Goal: Task Accomplishment & Management: Use online tool/utility

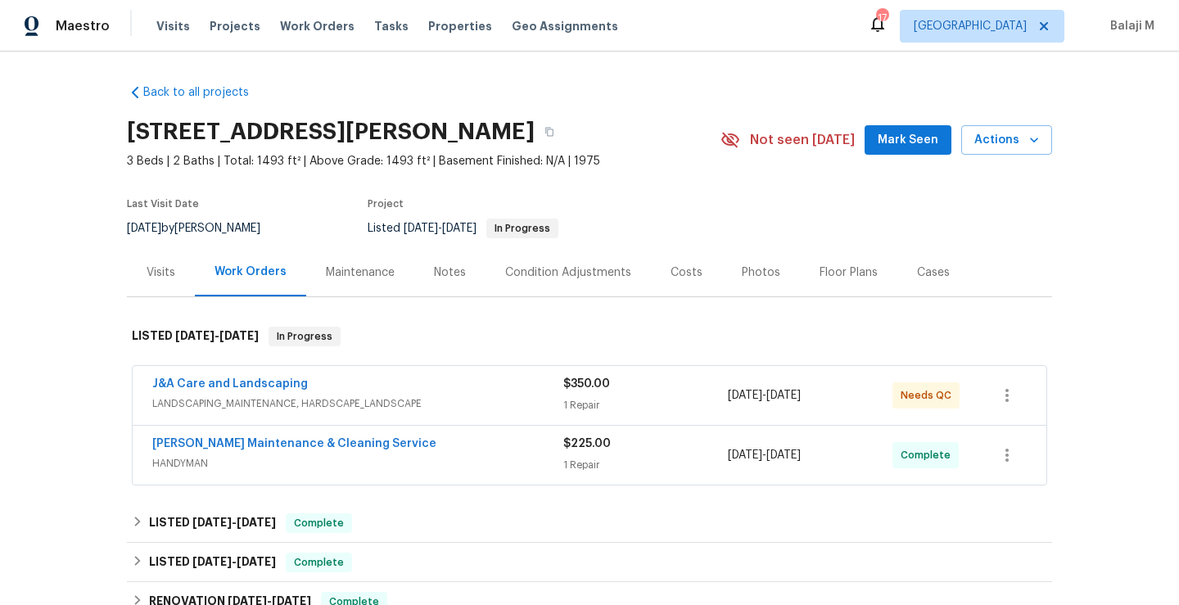
click at [359, 266] on div "Maintenance" at bounding box center [360, 272] width 69 height 16
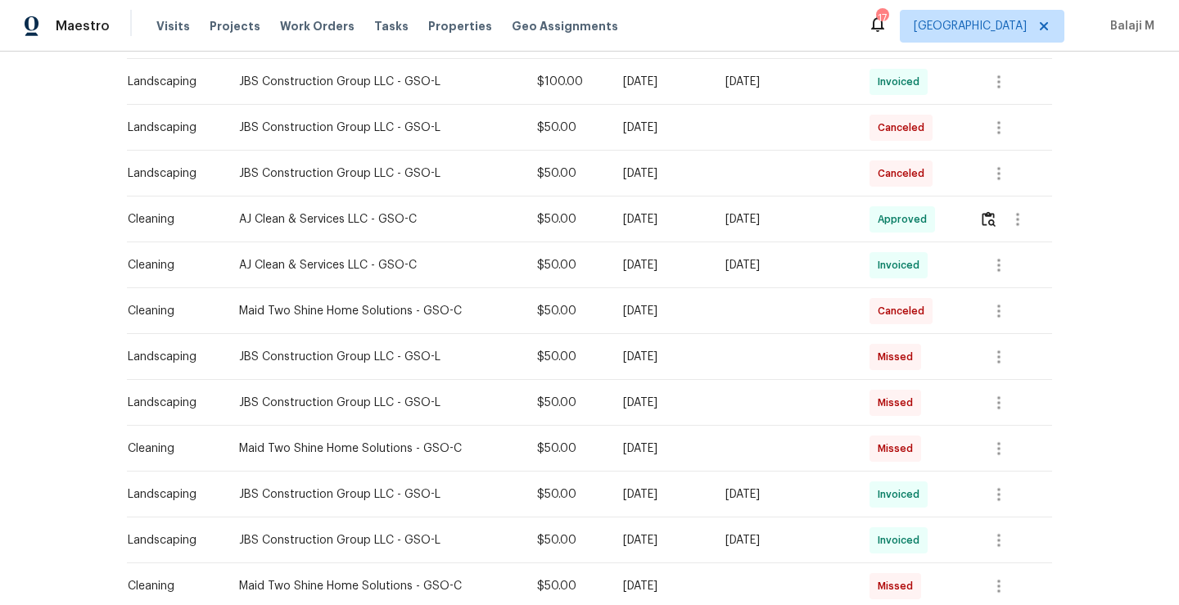
scroll to position [578, 0]
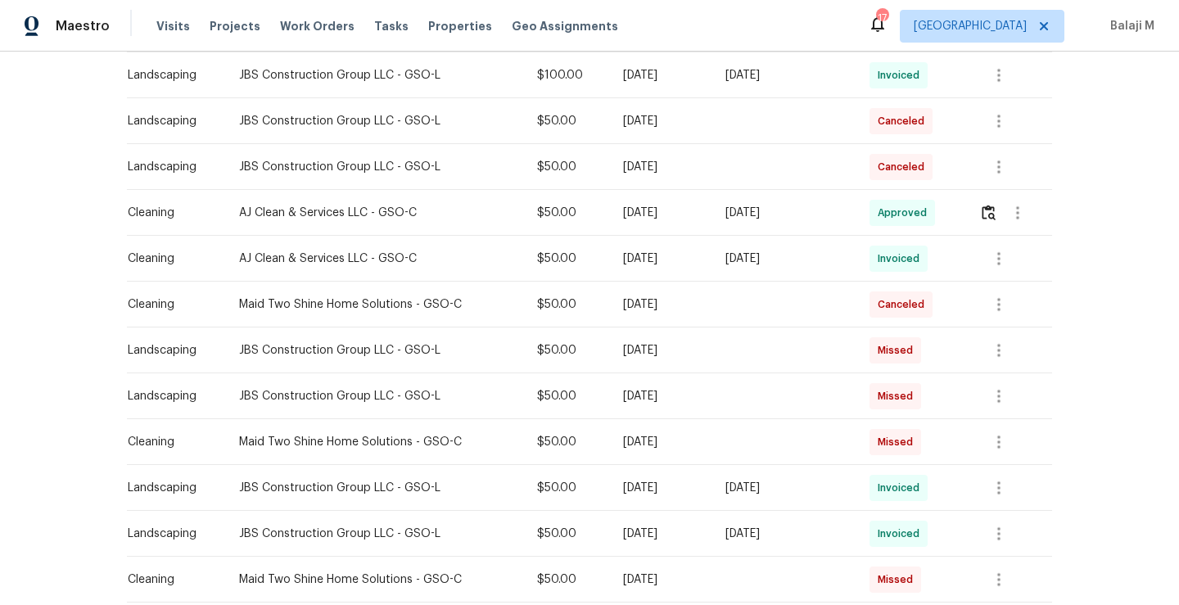
click at [664, 445] on div "[DATE]" at bounding box center [660, 442] width 75 height 16
click at [698, 399] on div "[DATE]" at bounding box center [660, 396] width 75 height 16
click at [694, 310] on div "[DATE]" at bounding box center [660, 304] width 75 height 16
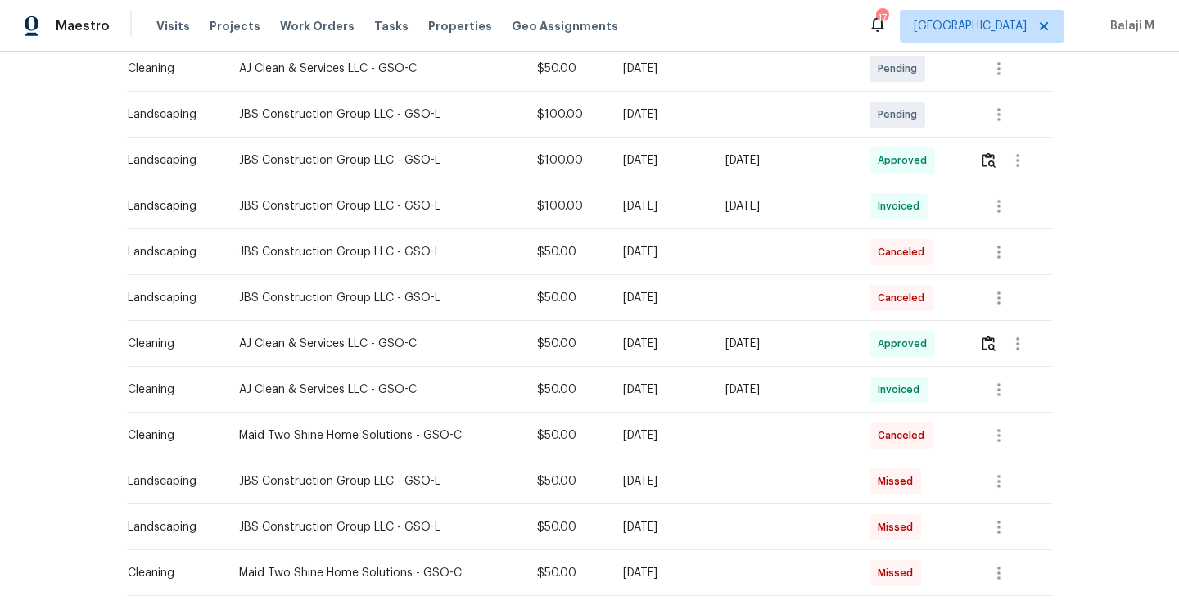
scroll to position [491, 0]
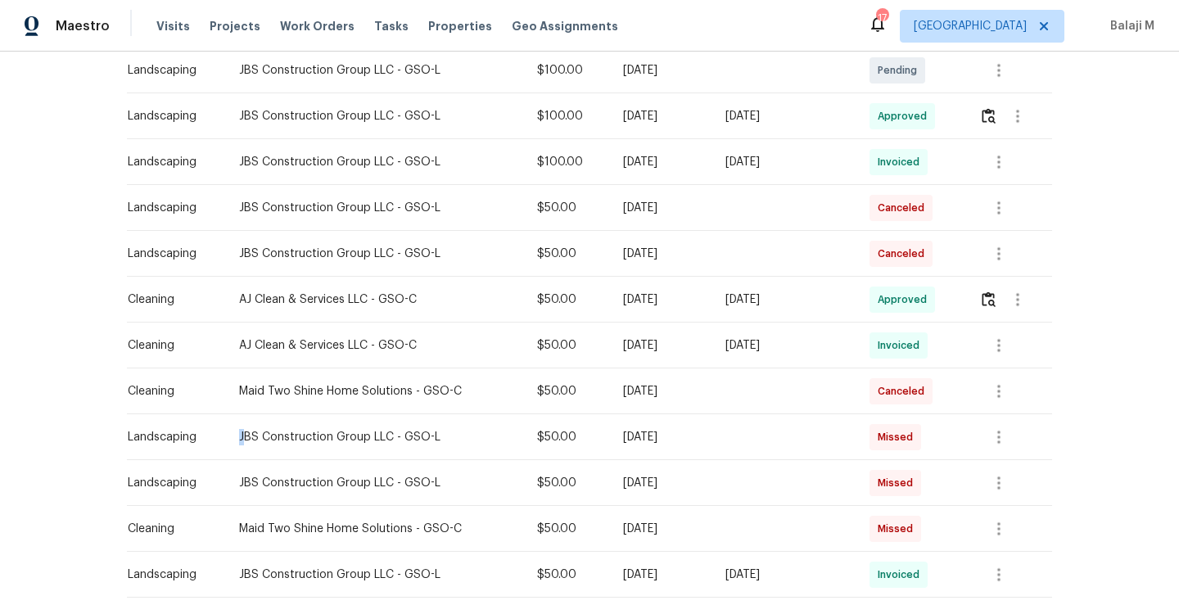
drag, startPoint x: 231, startPoint y: 436, endPoint x: 363, endPoint y: 424, distance: 132.3
click at [363, 424] on td "JBS Construction Group LLC - GSO-L" at bounding box center [375, 437] width 298 height 46
click at [239, 437] on div "JBS Construction Group LLC - GSO-L" at bounding box center [375, 437] width 272 height 16
drag, startPoint x: 229, startPoint y: 437, endPoint x: 371, endPoint y: 436, distance: 141.7
click at [371, 436] on div "JBS Construction Group LLC - GSO-L" at bounding box center [375, 437] width 272 height 16
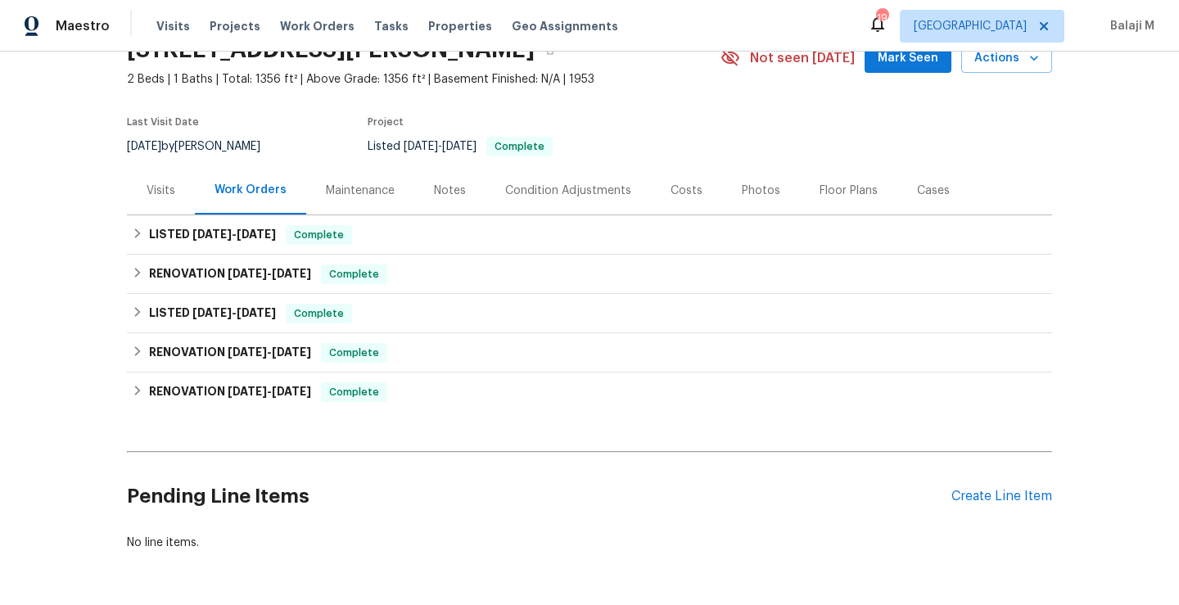
scroll to position [99, 0]
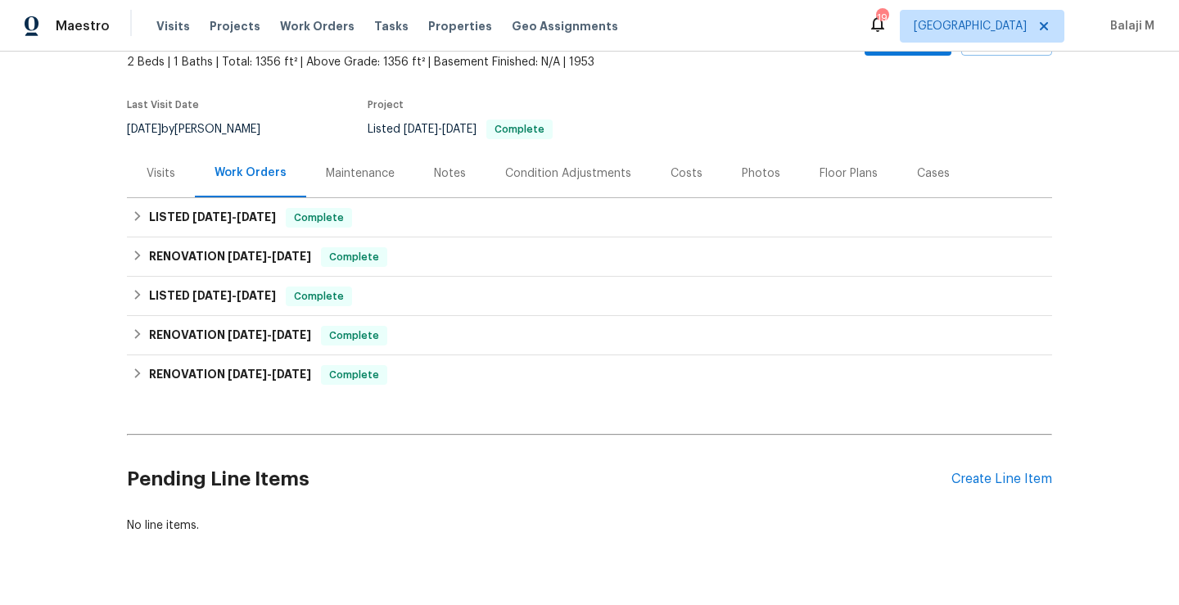
click at [359, 166] on div "Maintenance" at bounding box center [360, 173] width 69 height 16
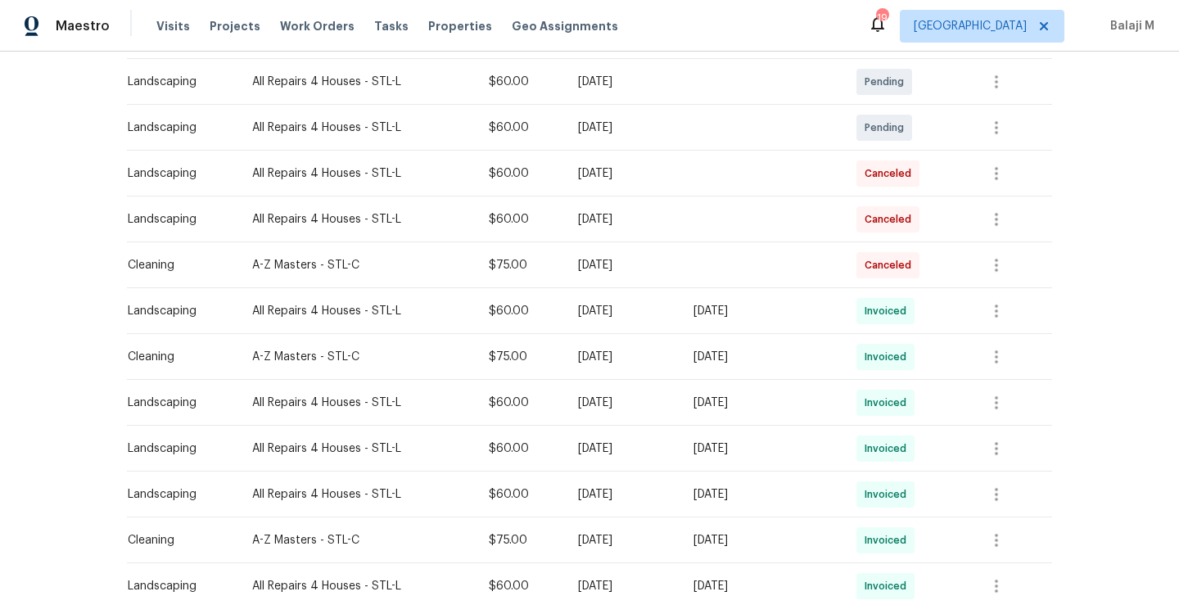
scroll to position [399, 0]
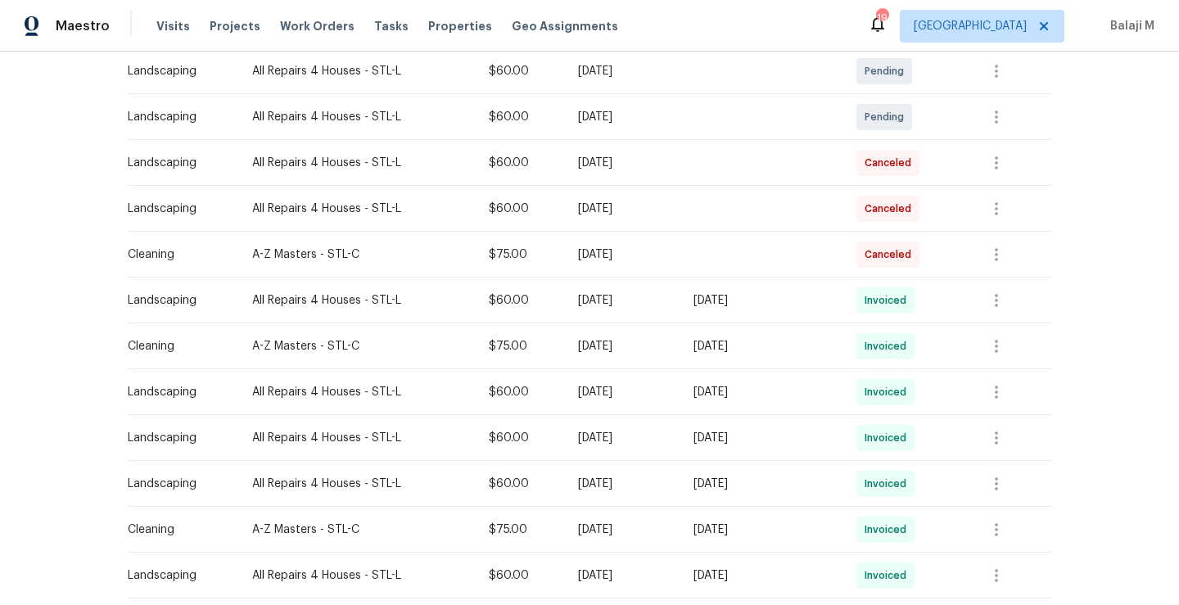
click at [739, 354] on div "Tue, Aug 26 2025" at bounding box center [762, 346] width 137 height 16
click at [996, 355] on icon "button" at bounding box center [997, 347] width 20 height 20
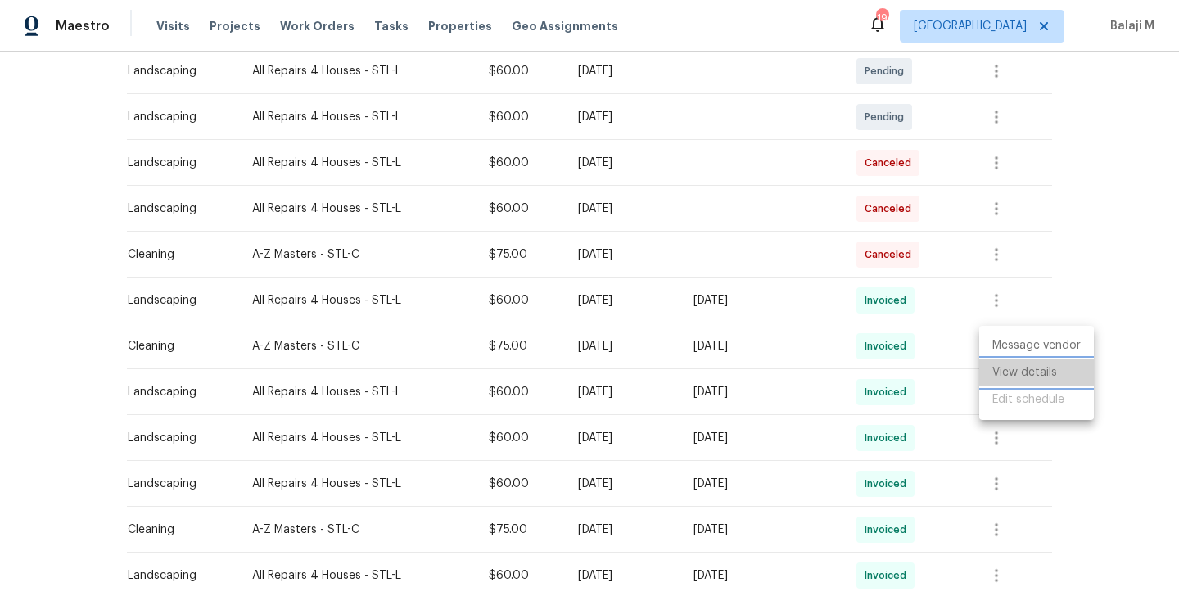
click at [1008, 380] on li "View details" at bounding box center [1036, 372] width 115 height 27
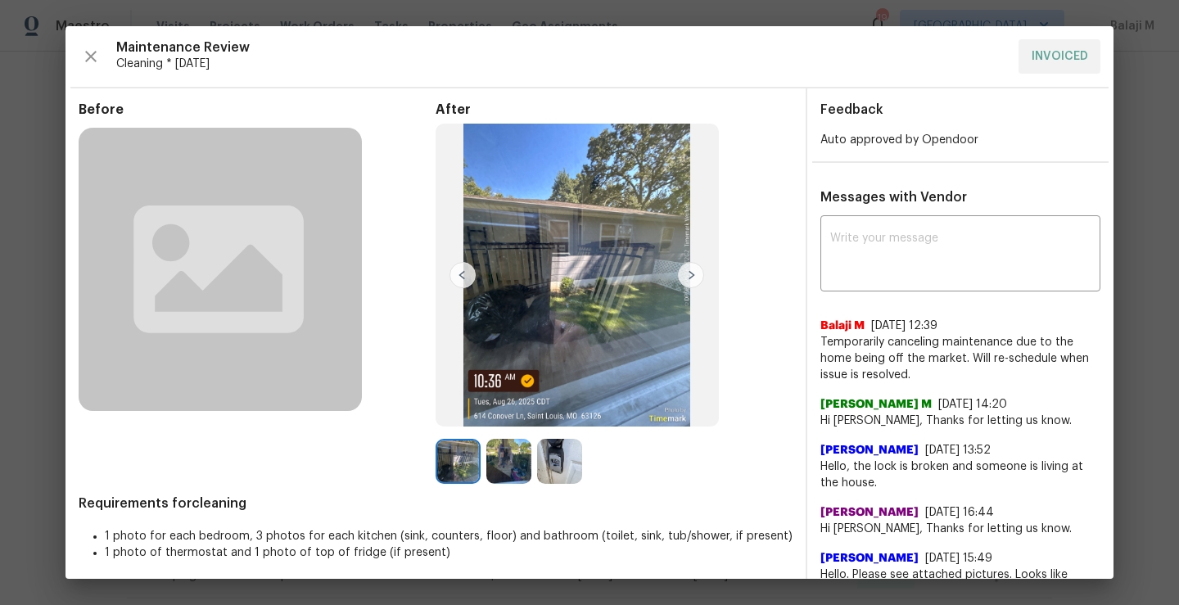
click at [453, 455] on img at bounding box center [458, 461] width 45 height 45
click at [491, 461] on img at bounding box center [508, 461] width 45 height 45
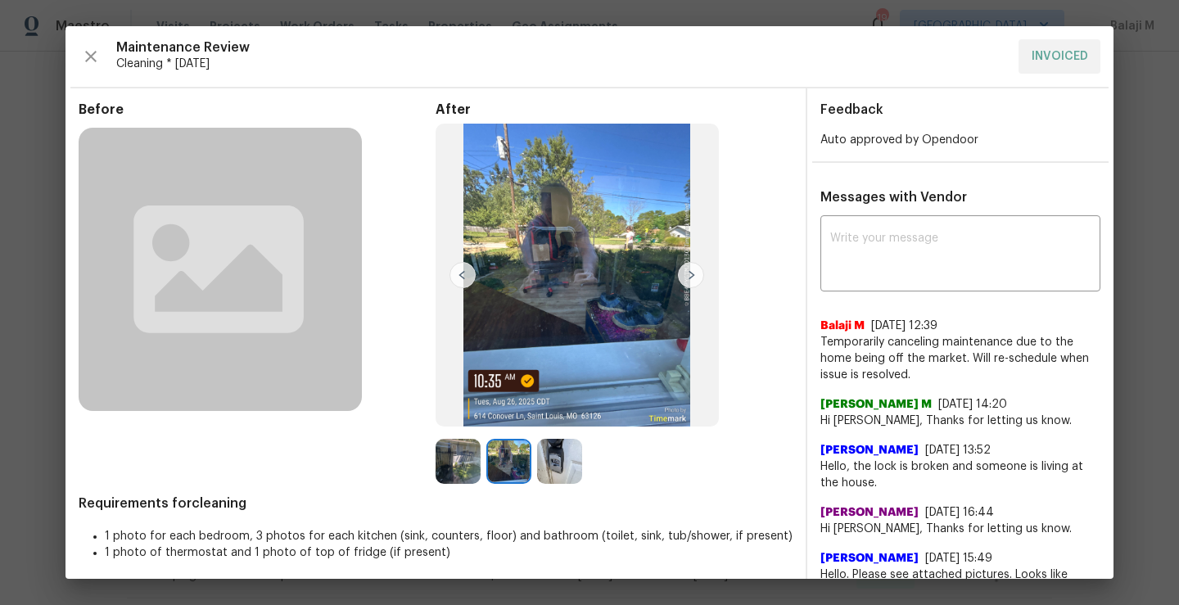
click at [543, 465] on img at bounding box center [559, 461] width 45 height 45
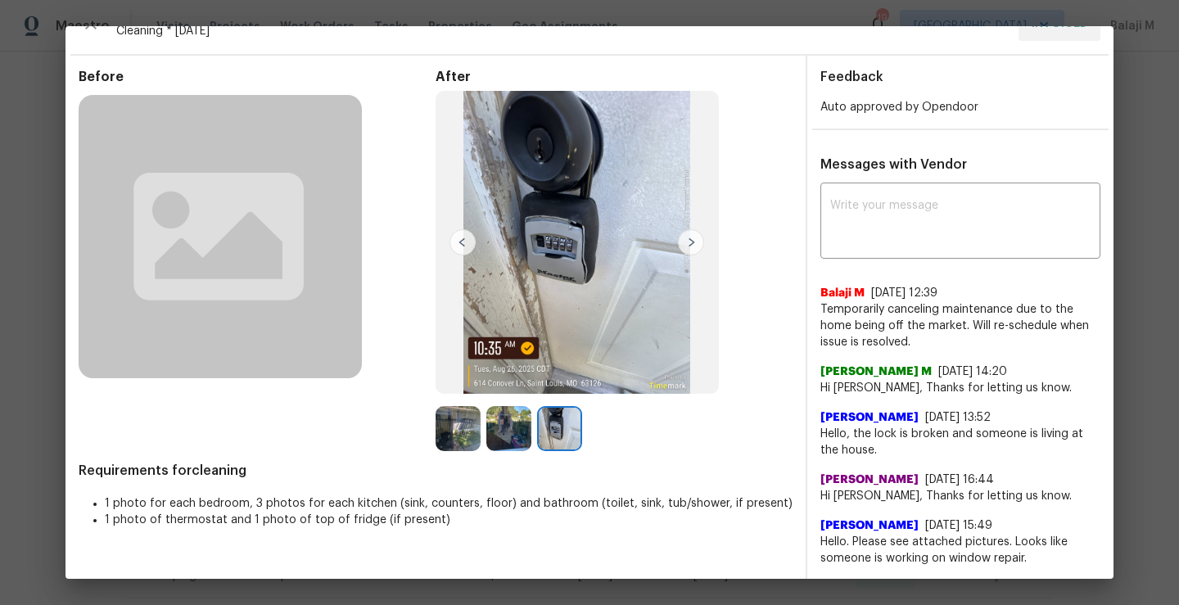
scroll to position [0, 0]
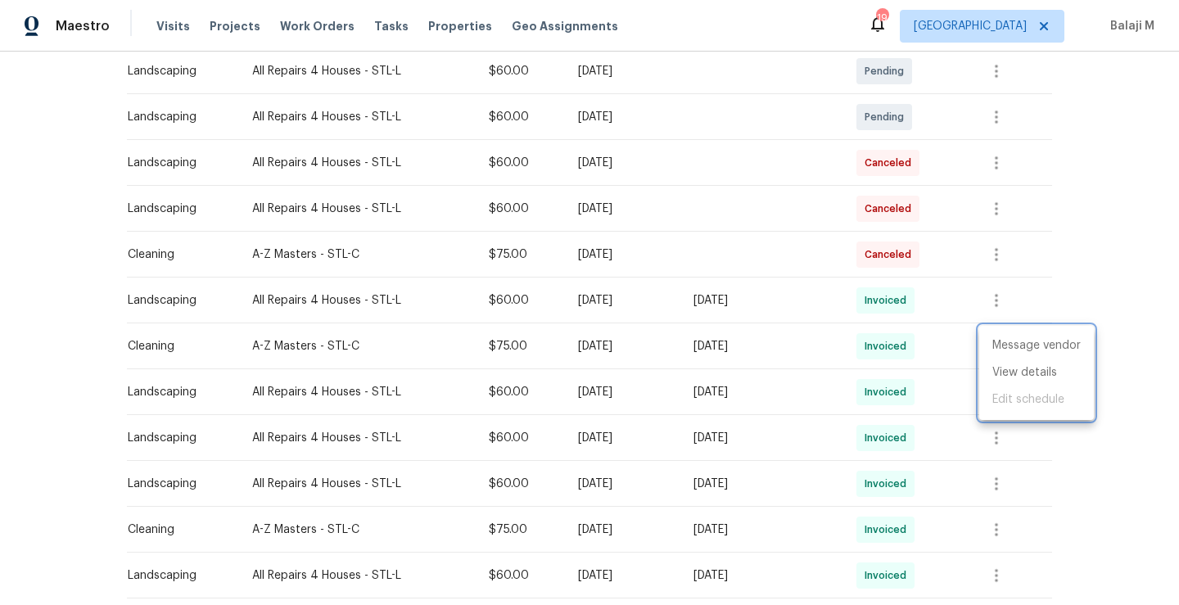
click at [730, 352] on div at bounding box center [589, 302] width 1179 height 605
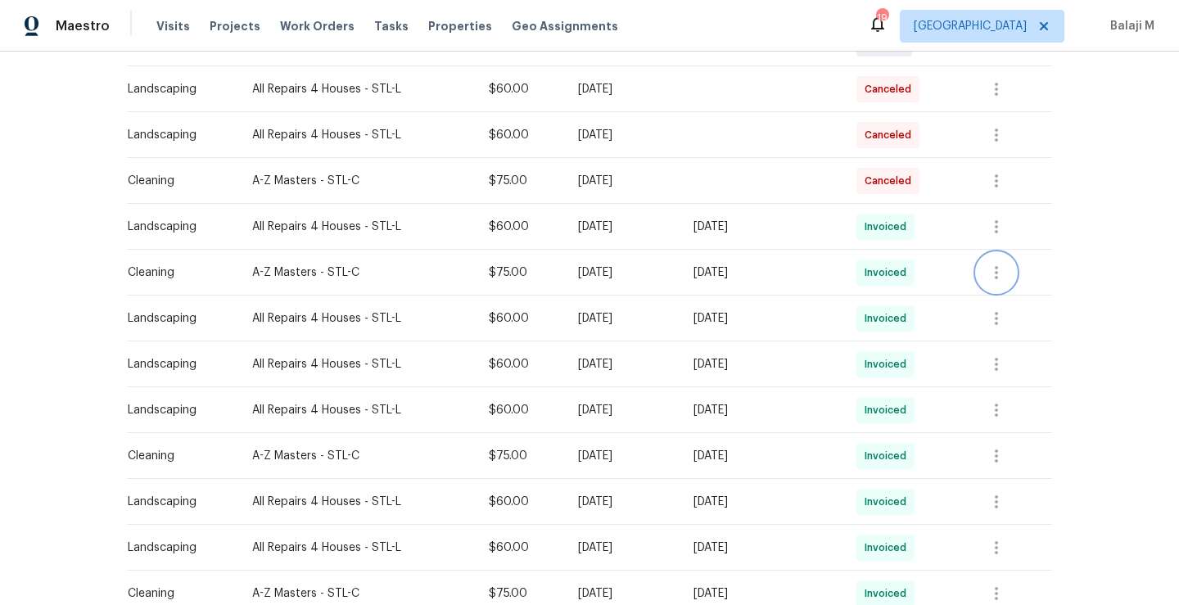
scroll to position [481, 0]
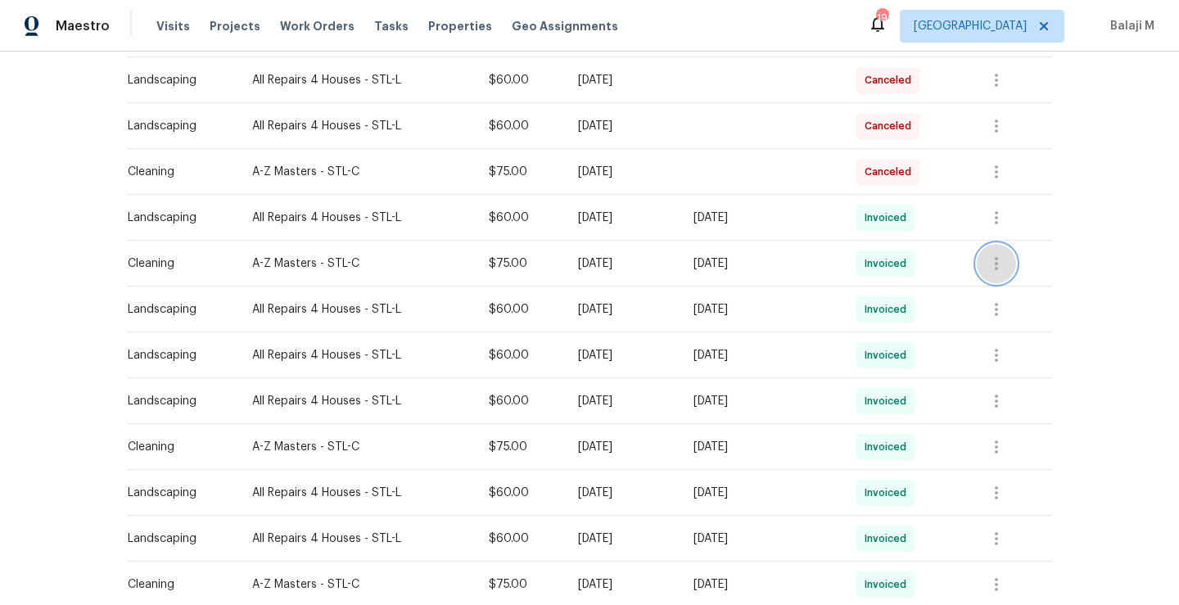
click at [1004, 270] on icon "button" at bounding box center [997, 264] width 20 height 20
click at [1009, 292] on li "View details" at bounding box center [1036, 290] width 115 height 27
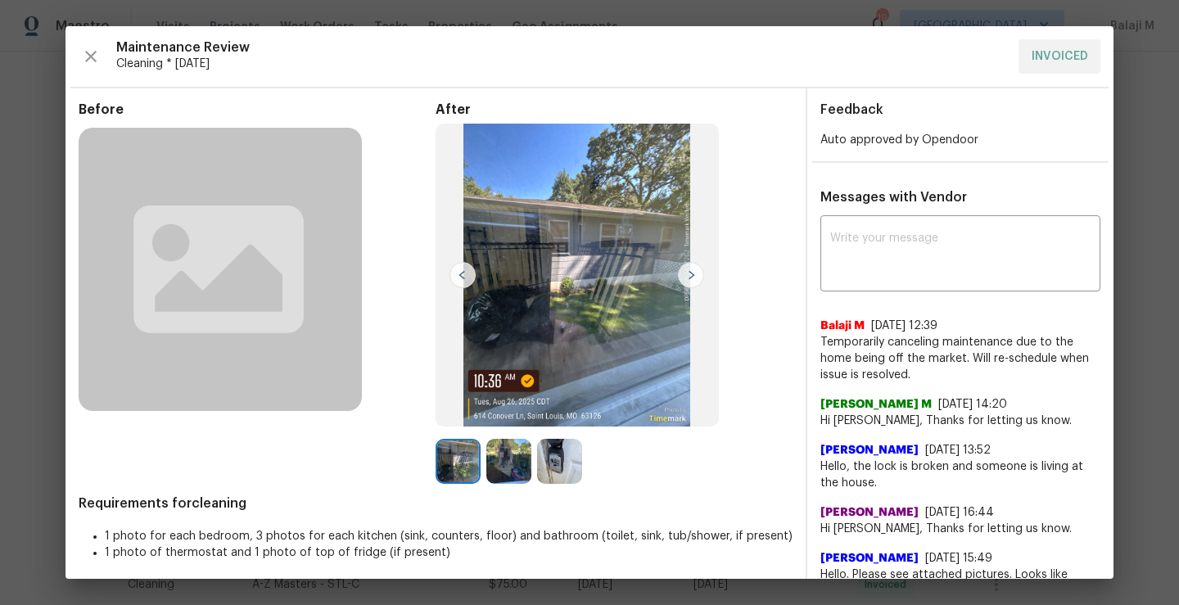
scroll to position [33, 0]
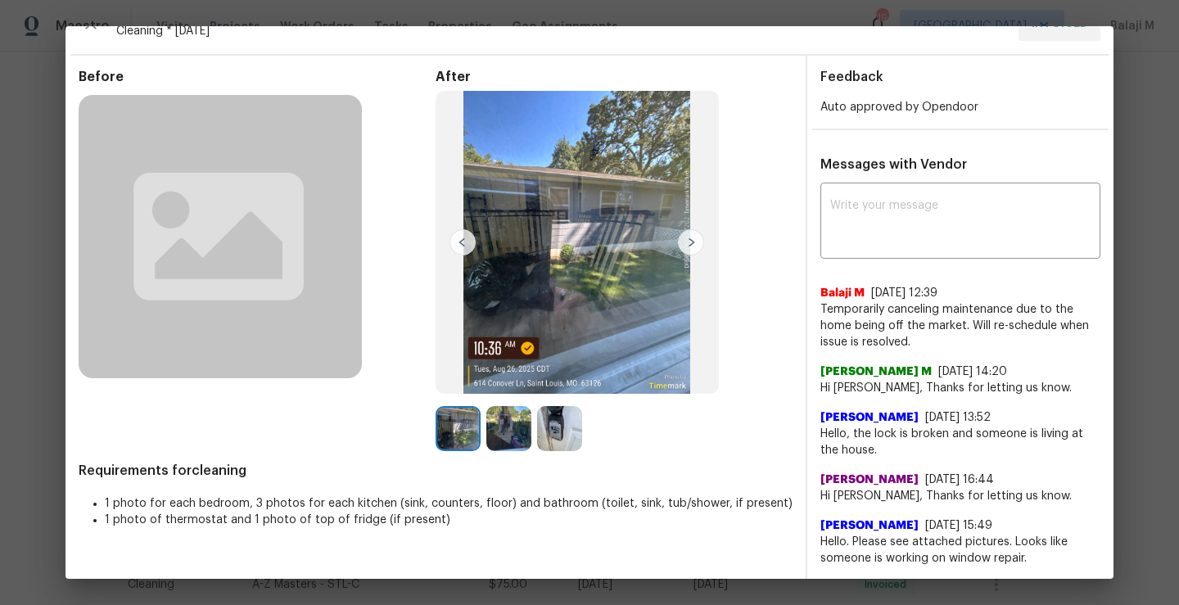
click at [506, 435] on img at bounding box center [508, 428] width 45 height 45
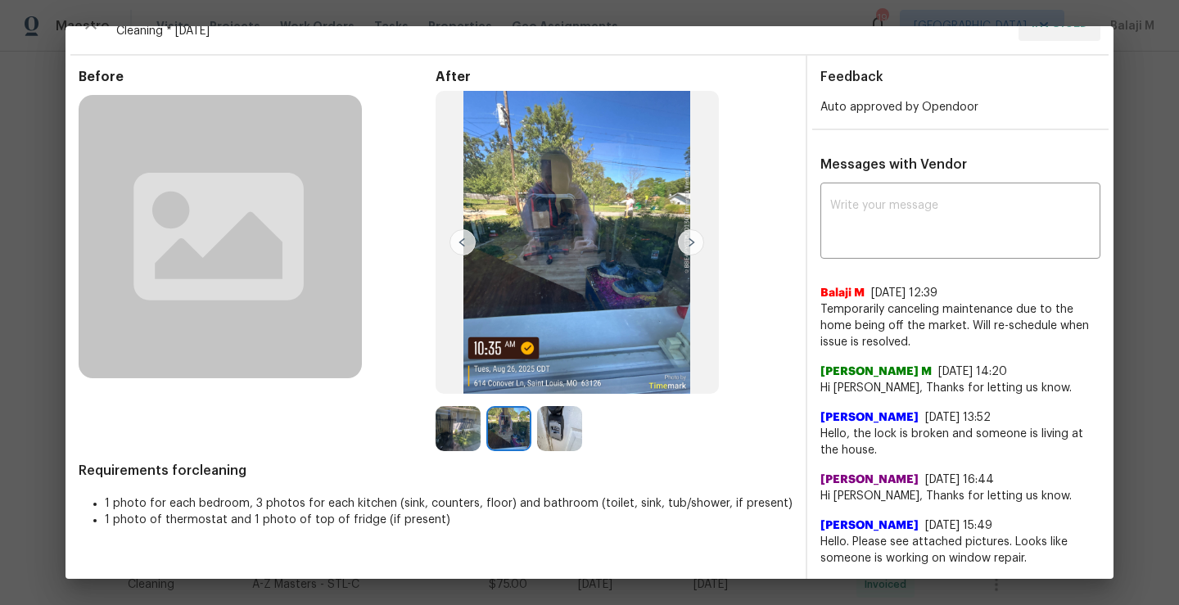
click at [557, 434] on img at bounding box center [559, 428] width 45 height 45
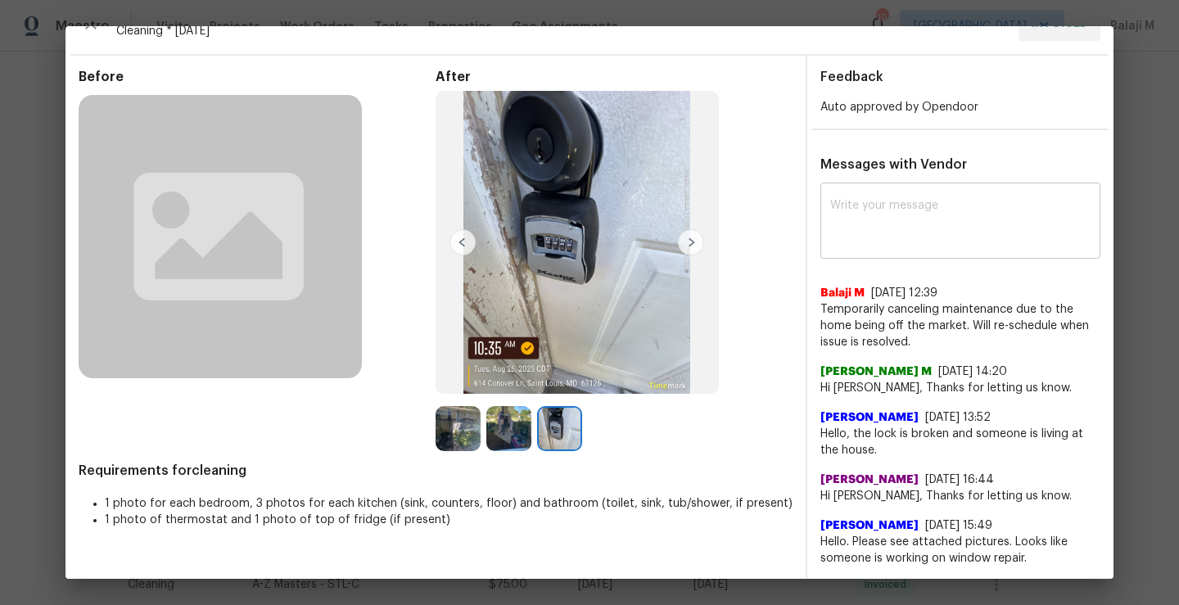
scroll to position [0, 0]
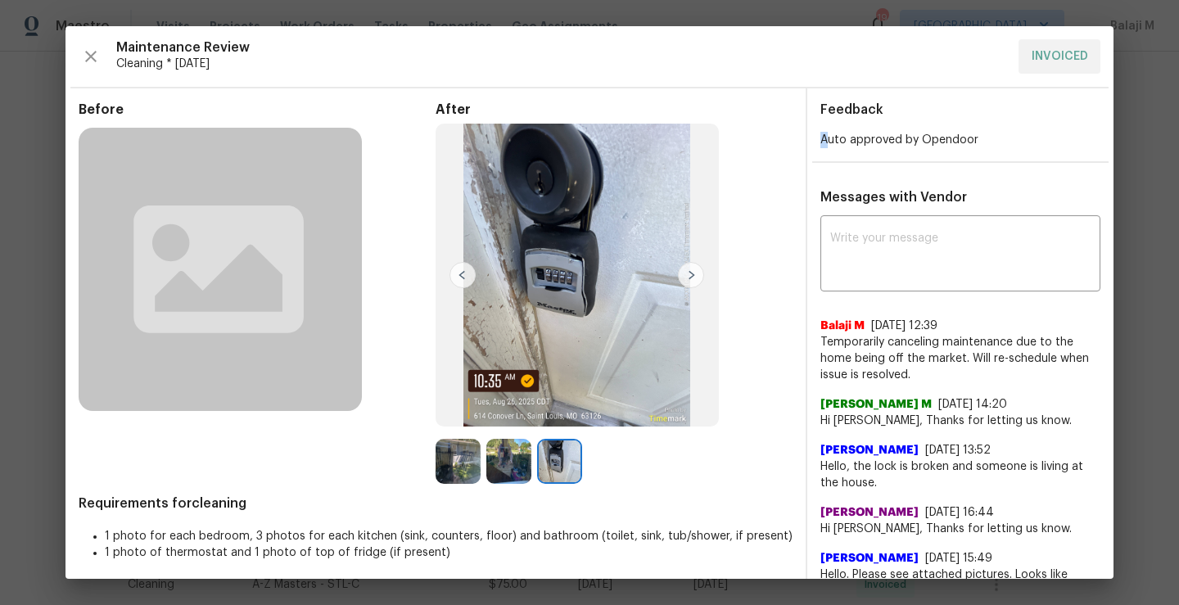
drag, startPoint x: 816, startPoint y: 145, endPoint x: 1082, endPoint y: 109, distance: 267.7
click at [1082, 109] on div "Feedback Auto approved by Opendoor" at bounding box center [960, 125] width 306 height 47
drag, startPoint x: 885, startPoint y: 141, endPoint x: 969, endPoint y: 141, distance: 84.3
click at [969, 141] on div "Auto approved by Opendoor" at bounding box center [960, 140] width 280 height 16
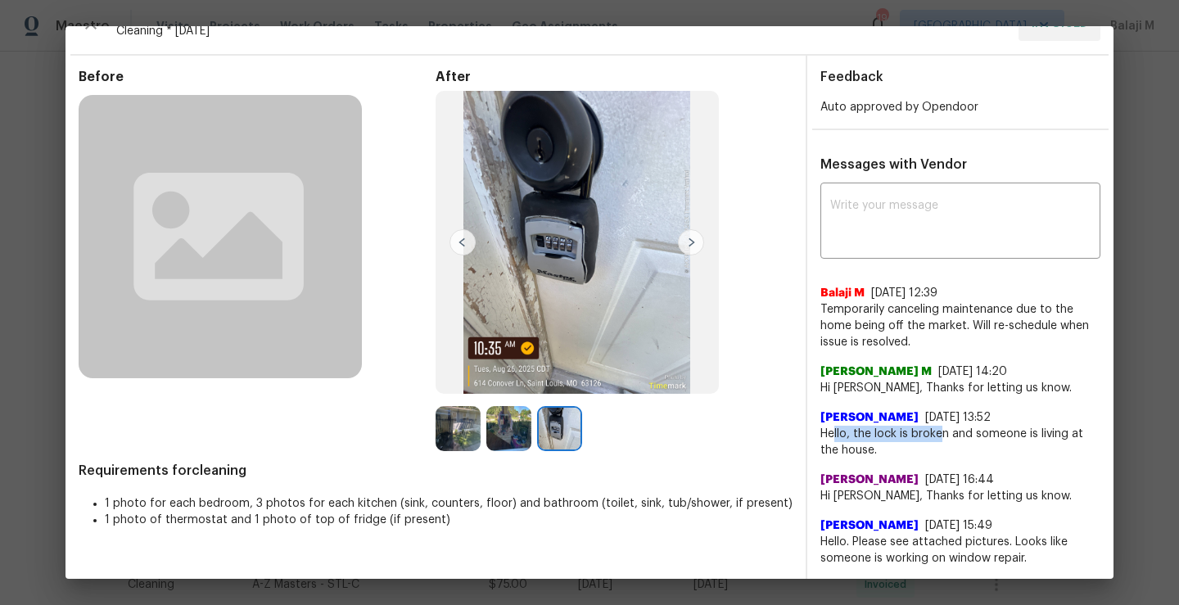
drag, startPoint x: 827, startPoint y: 432, endPoint x: 929, endPoint y: 436, distance: 102.4
click at [929, 436] on span "Hello, the lock is broken and someone is living at the house." at bounding box center [960, 442] width 280 height 33
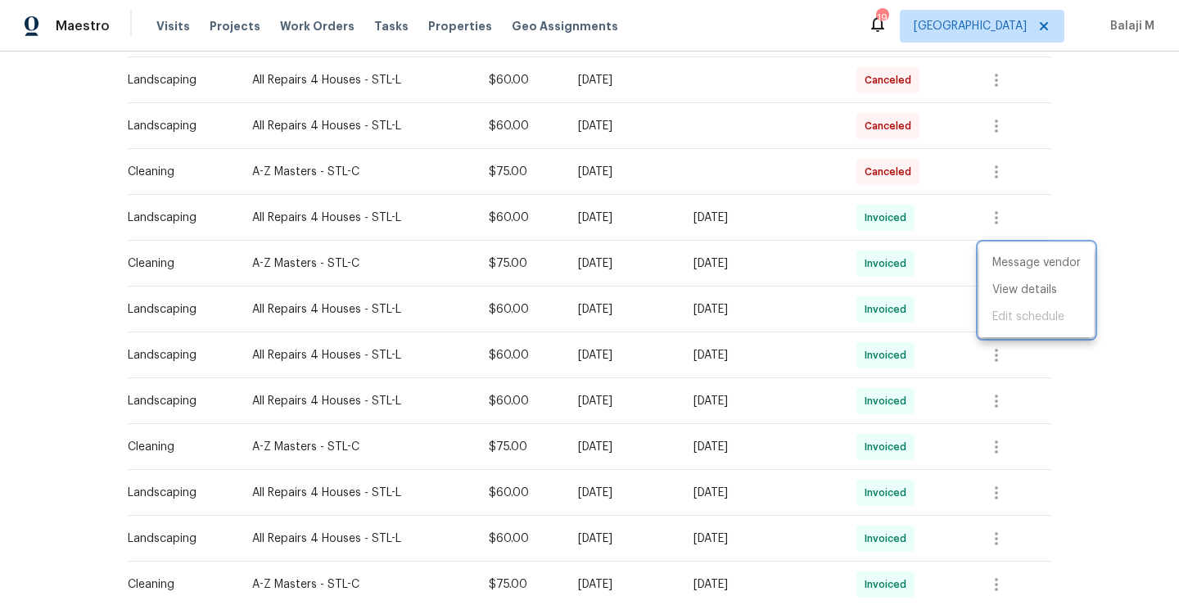
click at [612, 169] on div at bounding box center [589, 302] width 1179 height 605
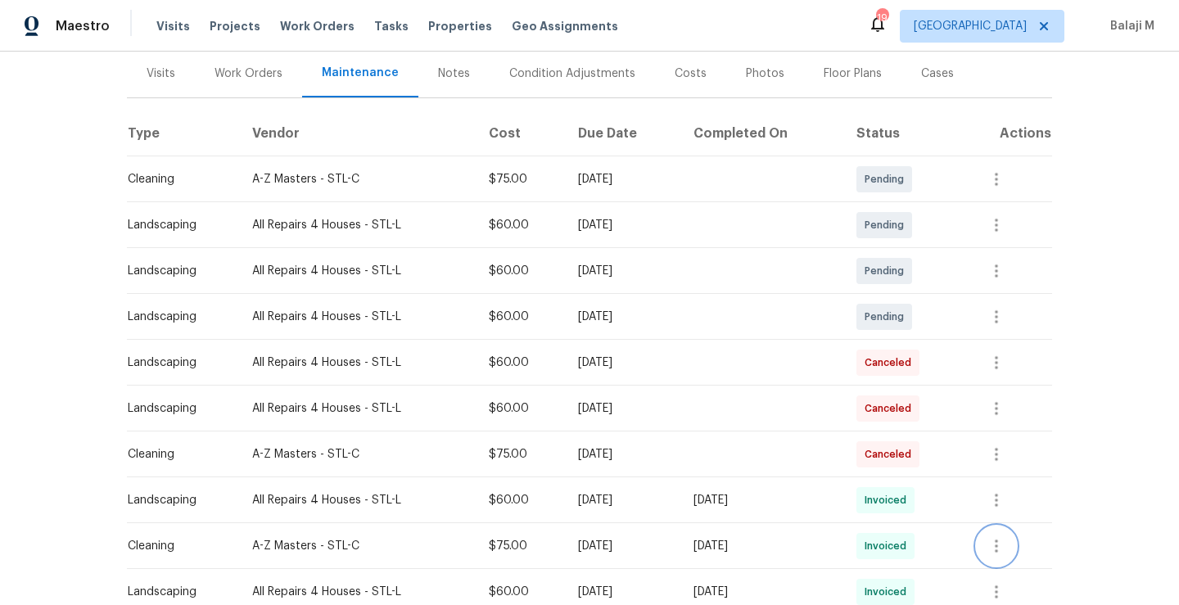
scroll to position [432, 0]
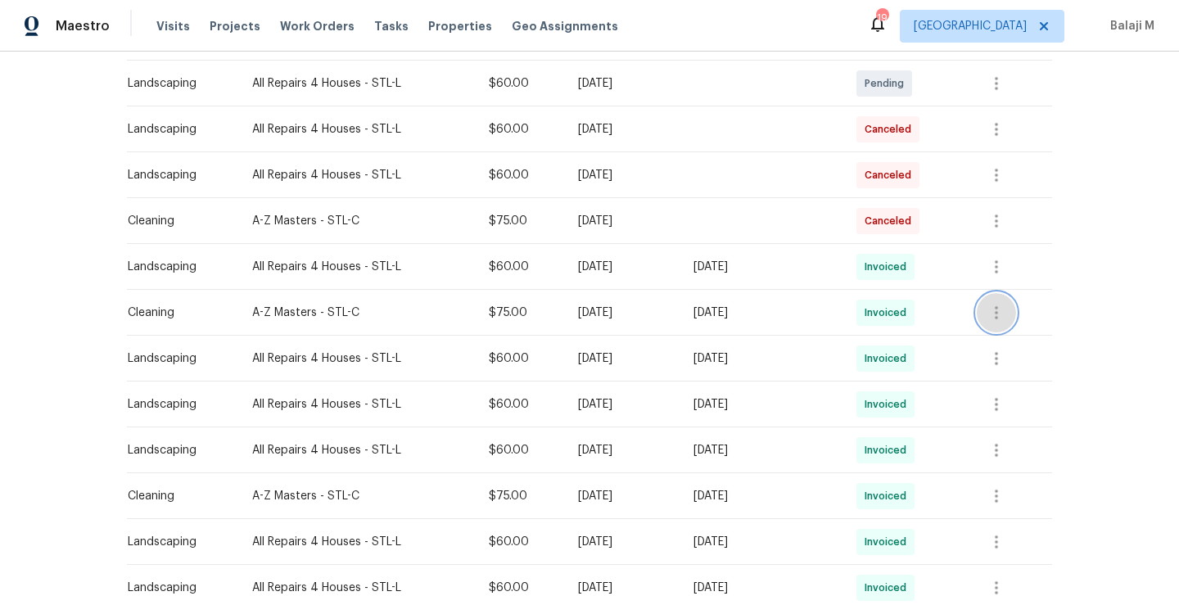
click at [987, 313] on button "button" at bounding box center [996, 312] width 39 height 39
click at [1004, 339] on li "View details" at bounding box center [1036, 339] width 115 height 27
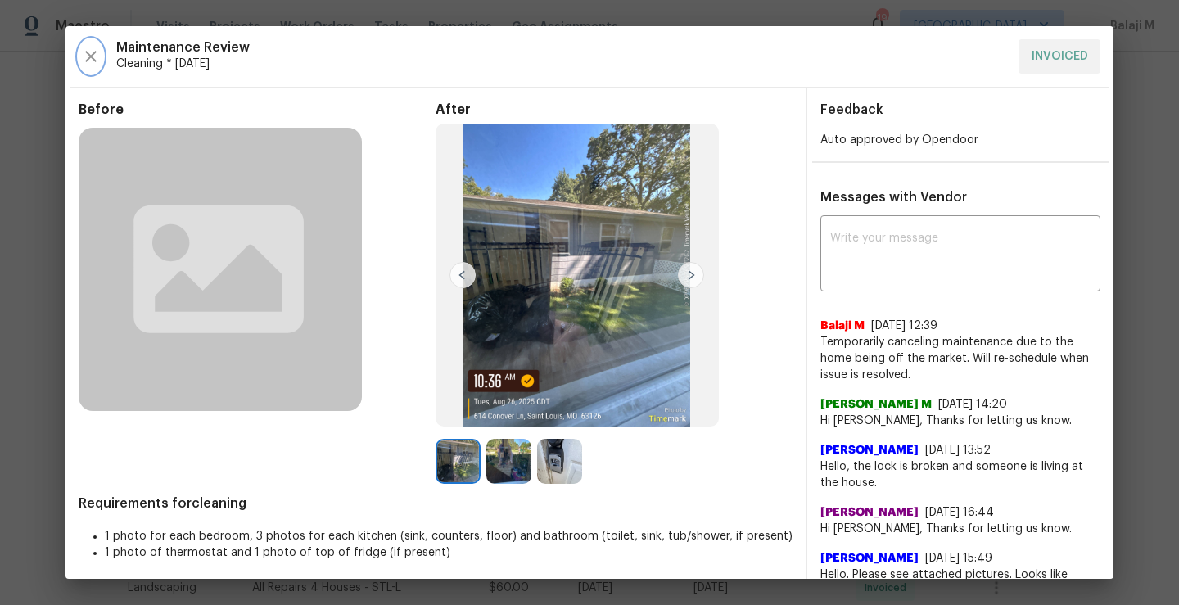
click at [90, 58] on icon "button" at bounding box center [91, 57] width 20 height 20
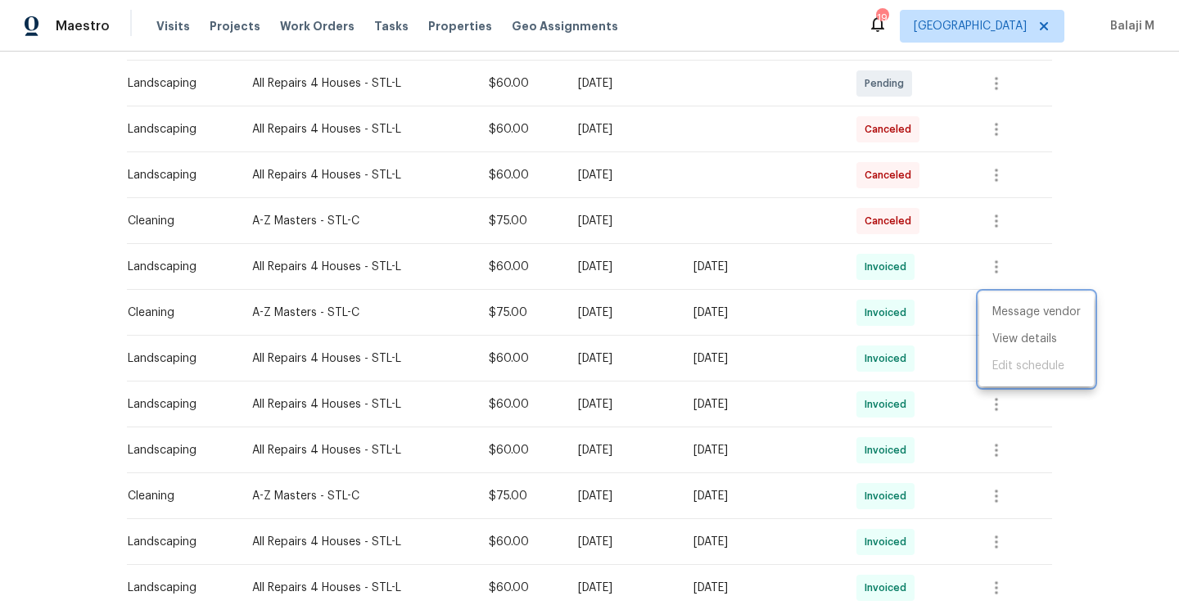
click at [724, 237] on div at bounding box center [589, 302] width 1179 height 605
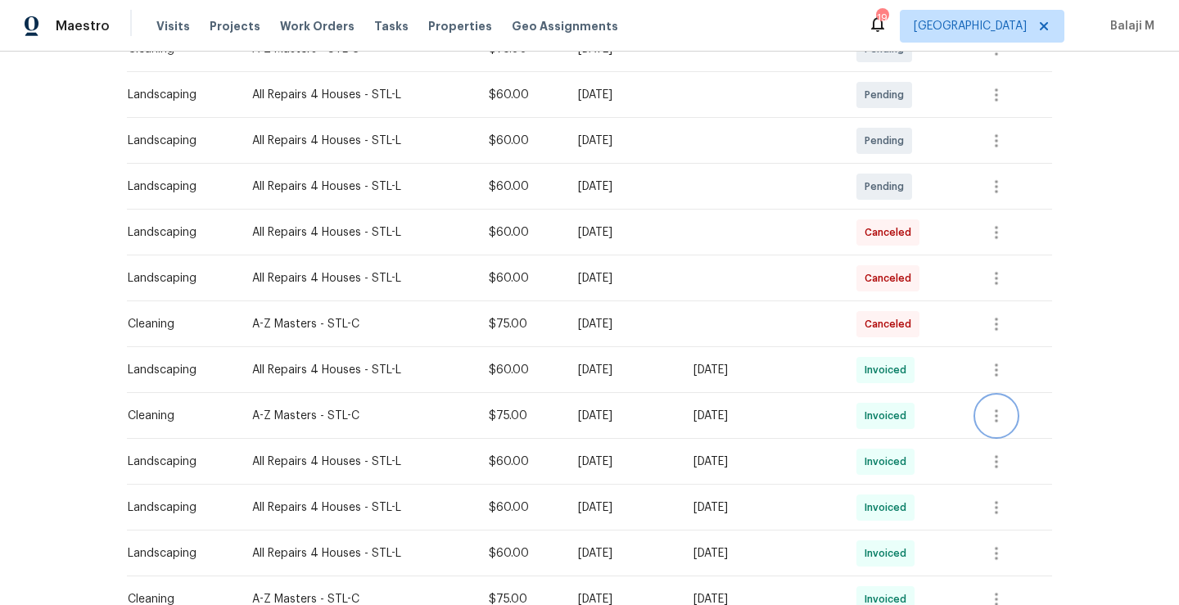
scroll to position [395, 0]
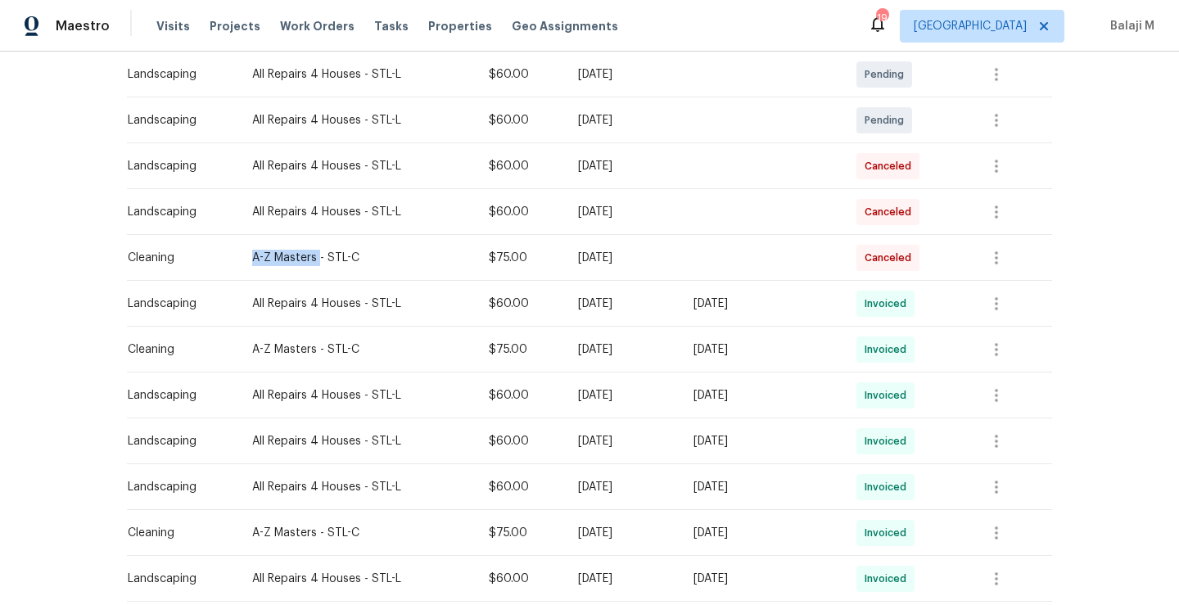
drag, startPoint x: 242, startPoint y: 259, endPoint x: 307, endPoint y: 260, distance: 64.7
click at [306, 260] on div "A-Z Masters - STL-C" at bounding box center [357, 258] width 210 height 16
copy div "A-Z Masters"
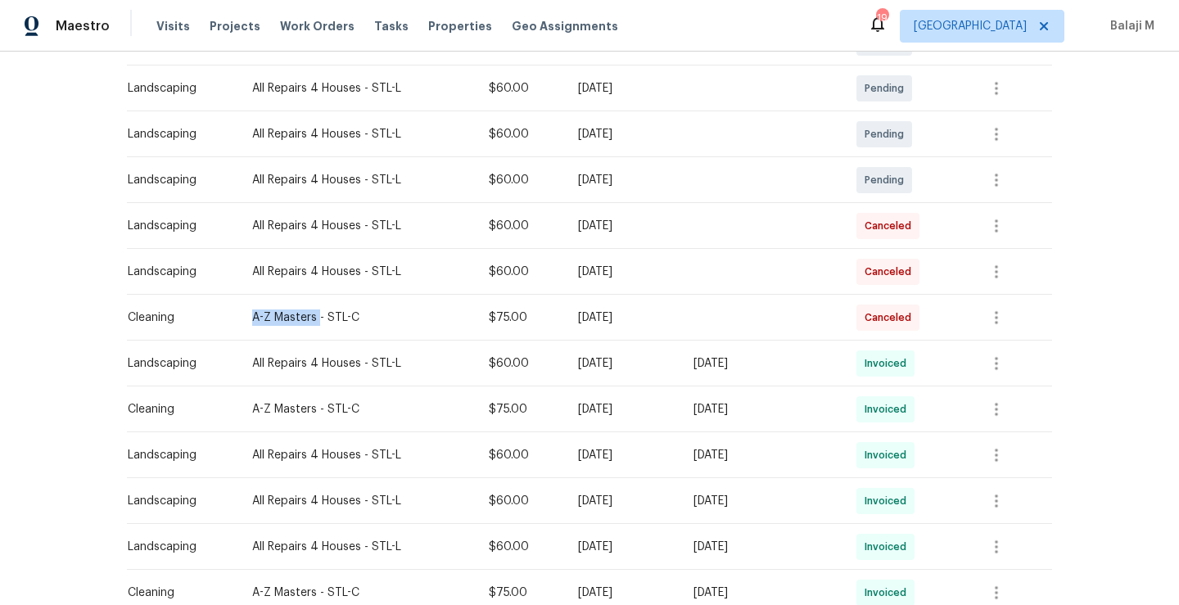
scroll to position [311, 0]
